Goal: Task Accomplishment & Management: Manage account settings

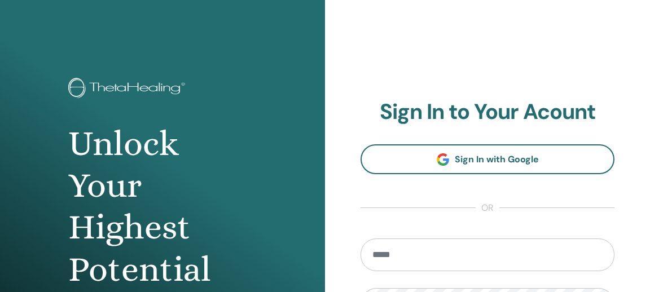
type input "**********"
click at [432, 96] on div "**********" at bounding box center [487, 271] width 325 height 542
